Goal: Information Seeking & Learning: Learn about a topic

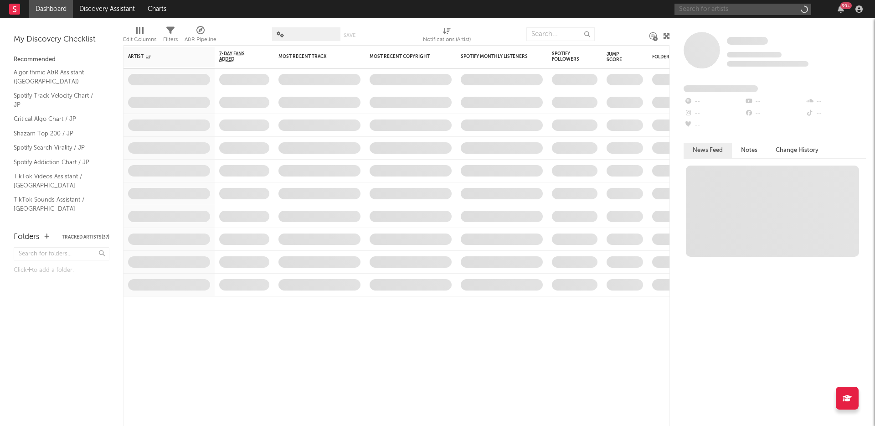
click at [701, 12] on input "text" at bounding box center [743, 9] width 137 height 11
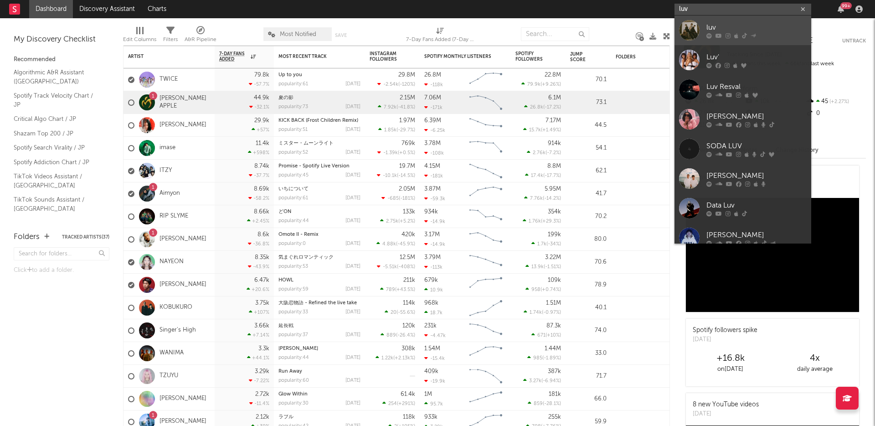
type input "luv"
click at [723, 31] on div "luv" at bounding box center [756, 27] width 100 height 11
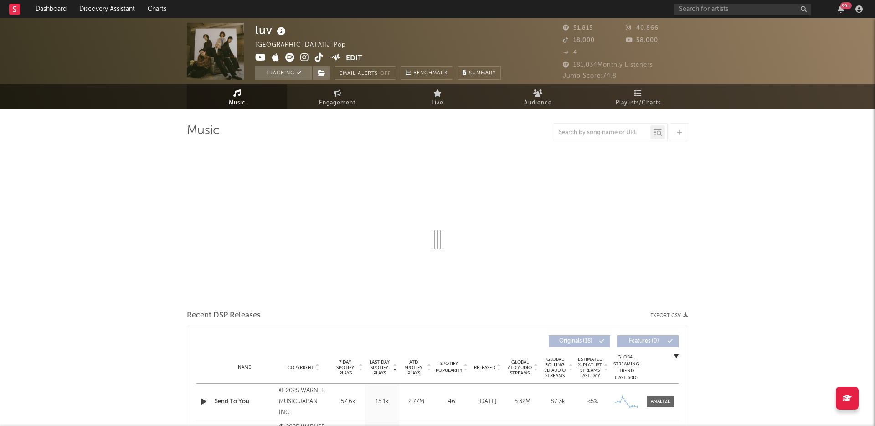
select select "6m"
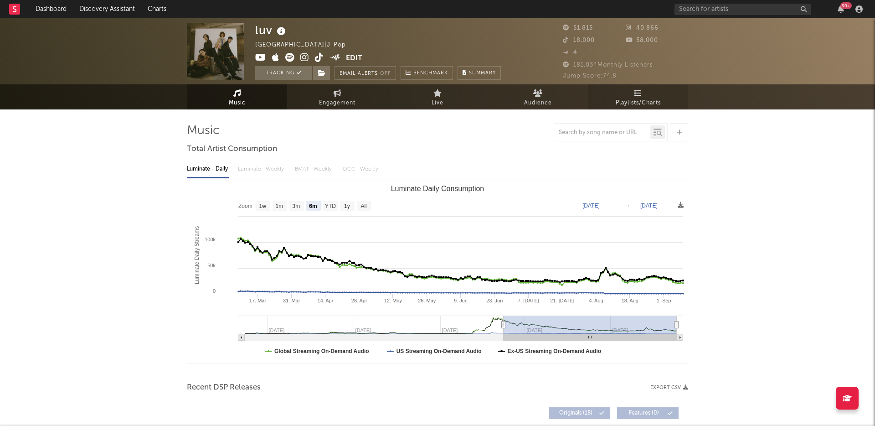
click at [626, 98] on span "Playlists/Charts" at bounding box center [638, 103] width 45 height 11
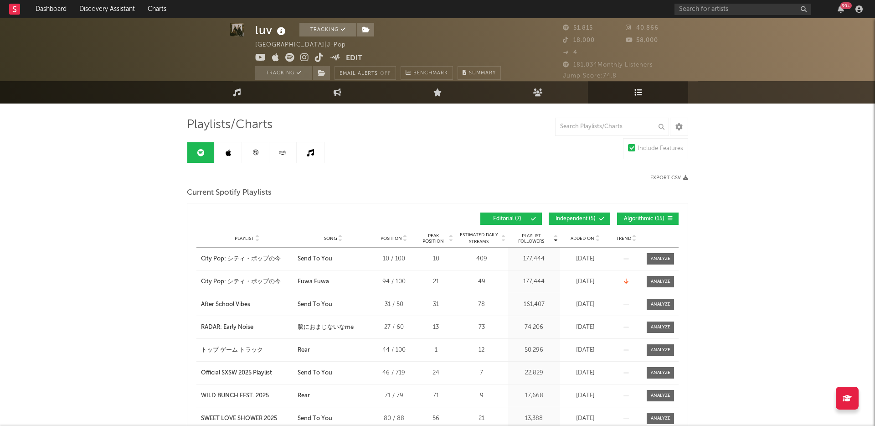
scroll to position [7, 0]
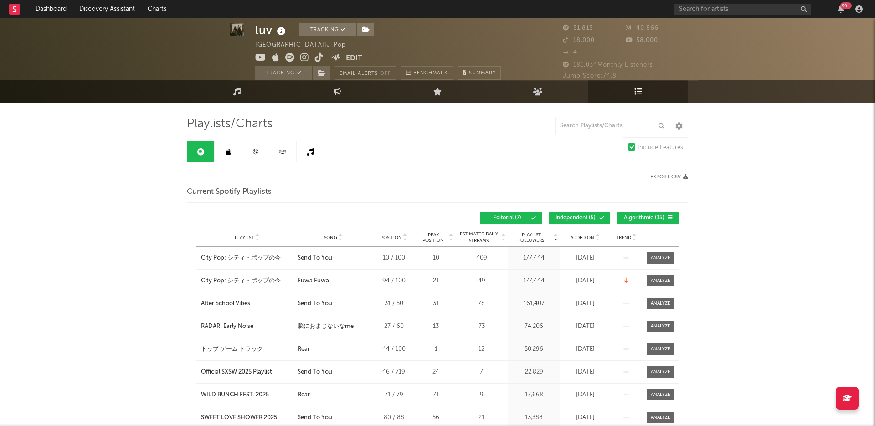
click at [226, 156] on link at bounding box center [228, 151] width 27 height 21
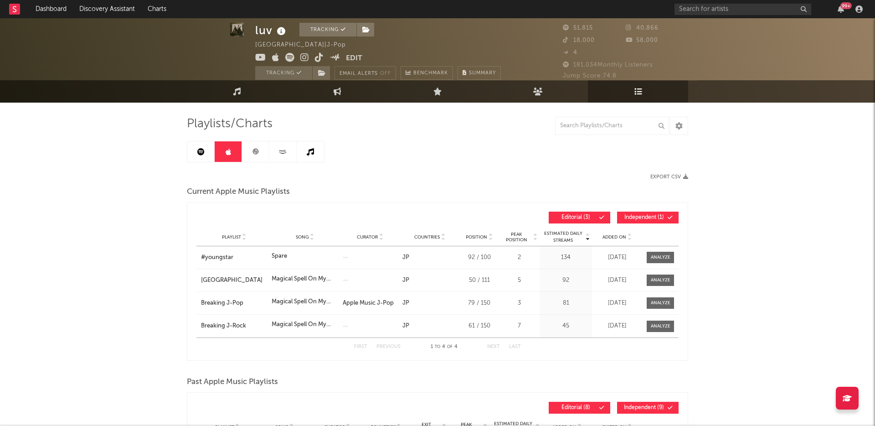
click at [205, 153] on link at bounding box center [200, 151] width 27 height 21
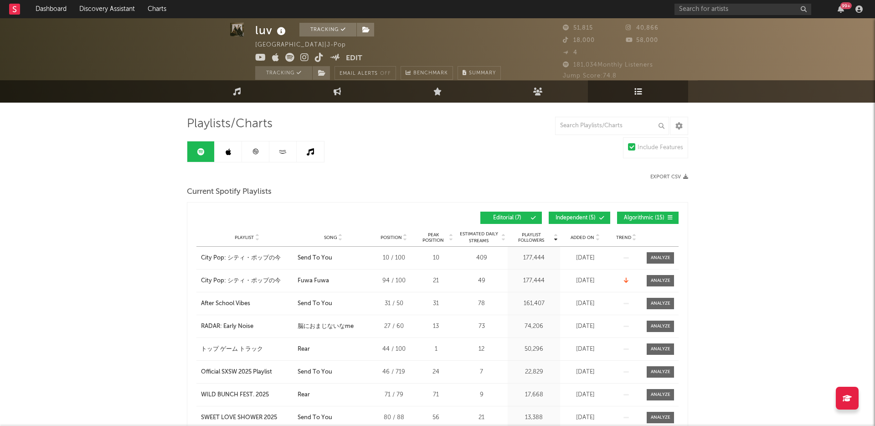
click at [223, 153] on link at bounding box center [228, 151] width 27 height 21
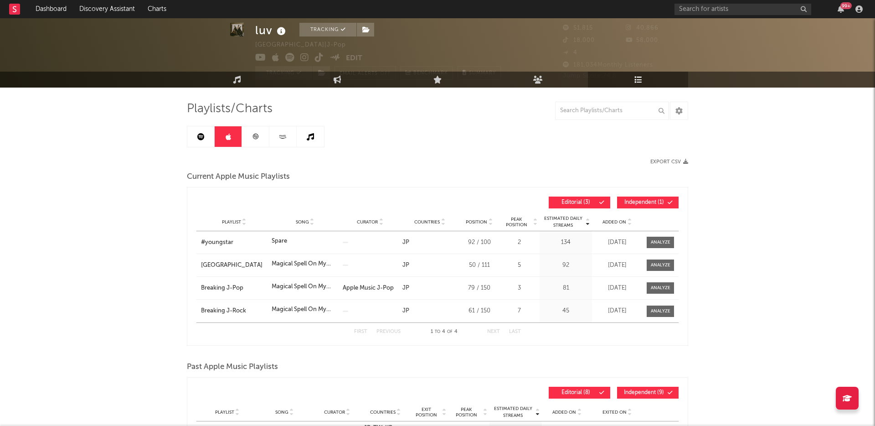
scroll to position [23, 0]
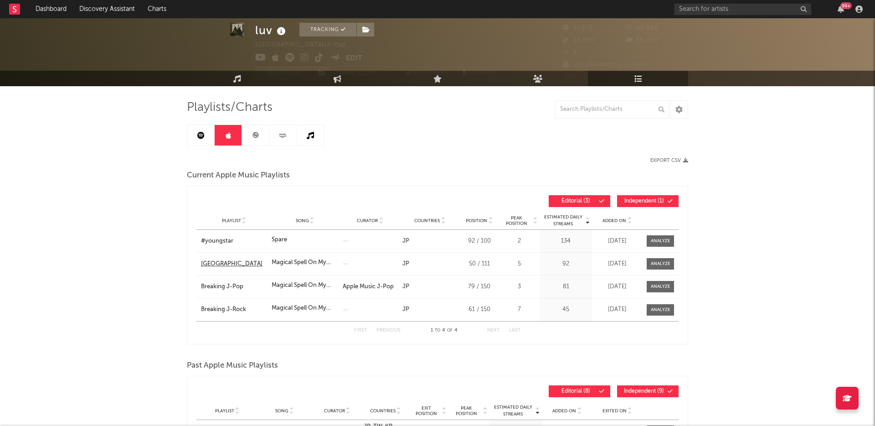
click at [240, 263] on div "[GEOGRAPHIC_DATA]" at bounding box center [234, 263] width 66 height 9
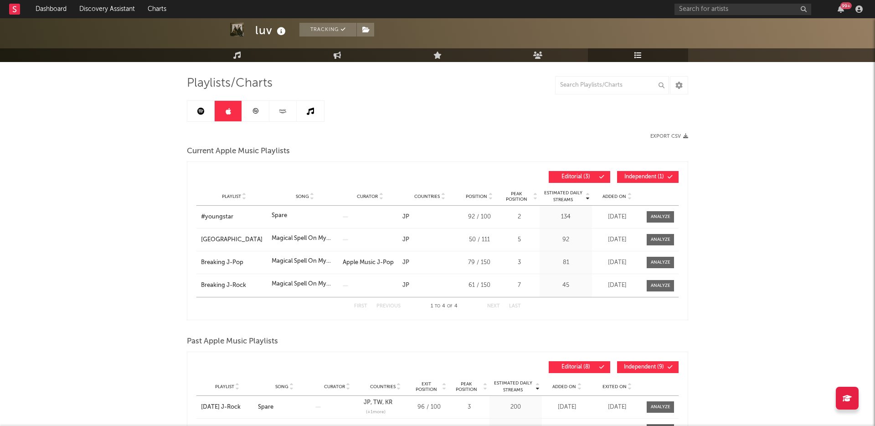
scroll to position [79, 0]
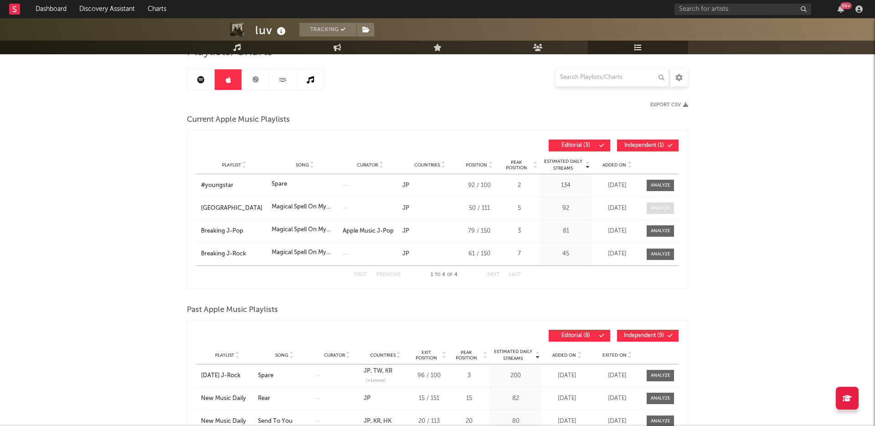
click at [658, 208] on div at bounding box center [661, 208] width 20 height 7
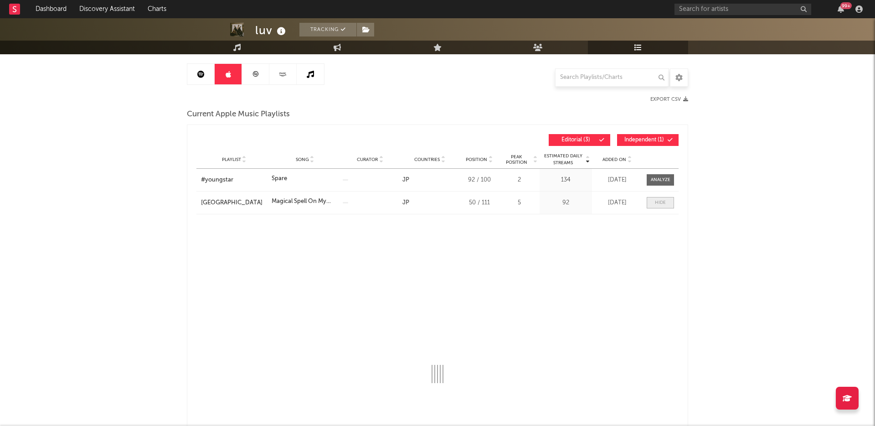
select select "1w"
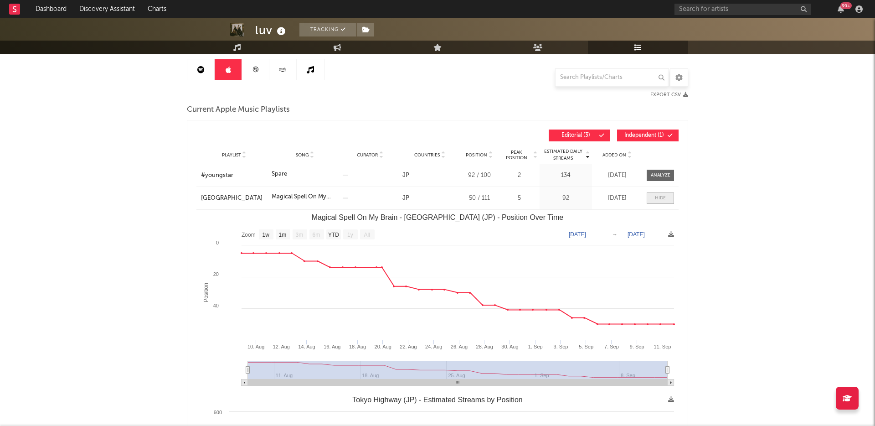
scroll to position [93, 0]
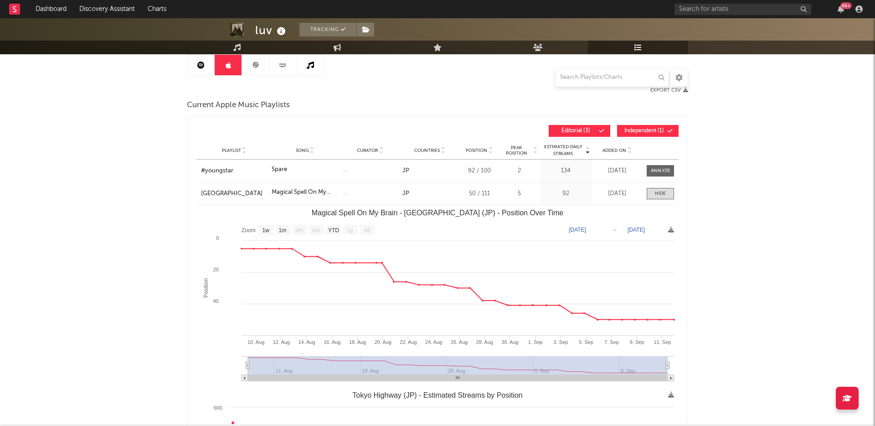
click at [419, 116] on div "Estimated Daily Streams Playlist Song Curator Countries Position Peak Position …" at bounding box center [437, 377] width 501 height 524
click at [659, 193] on div at bounding box center [660, 193] width 11 height 7
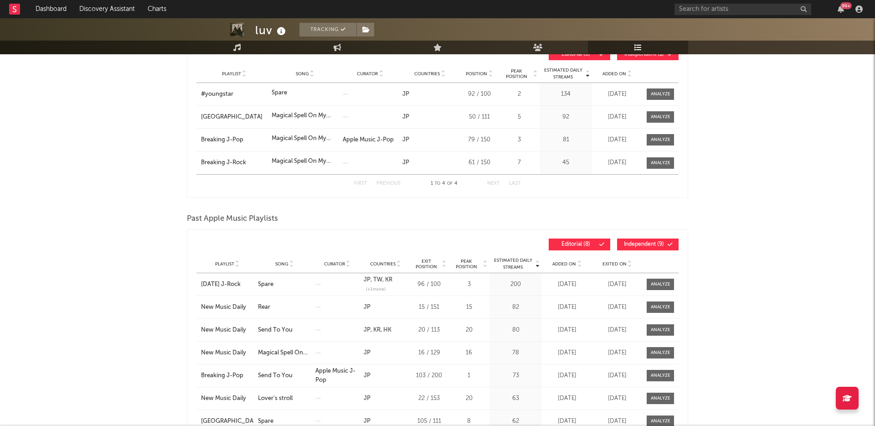
scroll to position [0, 0]
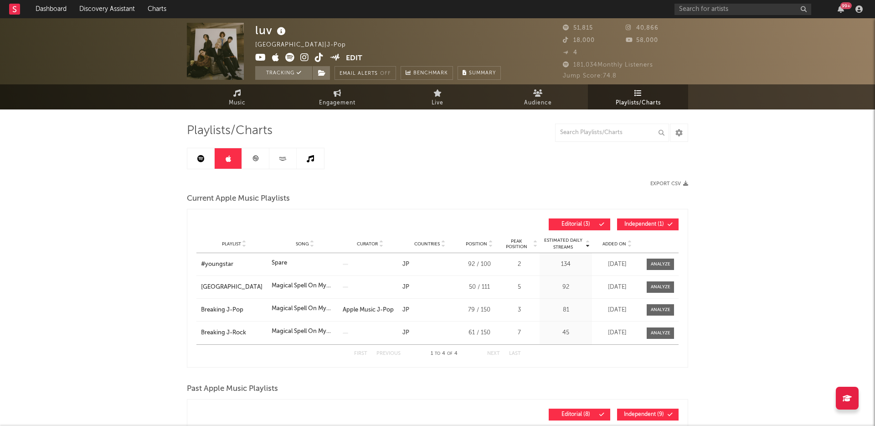
click at [201, 158] on icon at bounding box center [200, 158] width 7 height 7
